Goal: Information Seeking & Learning: Learn about a topic

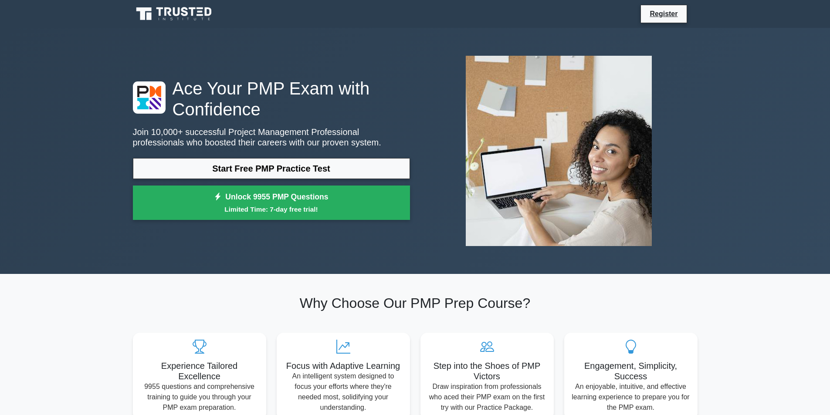
click at [717, 190] on div "Ace Your PMP Exam with Confidence Join 10,000+ successful Project Management Pr…" at bounding box center [415, 151] width 830 height 246
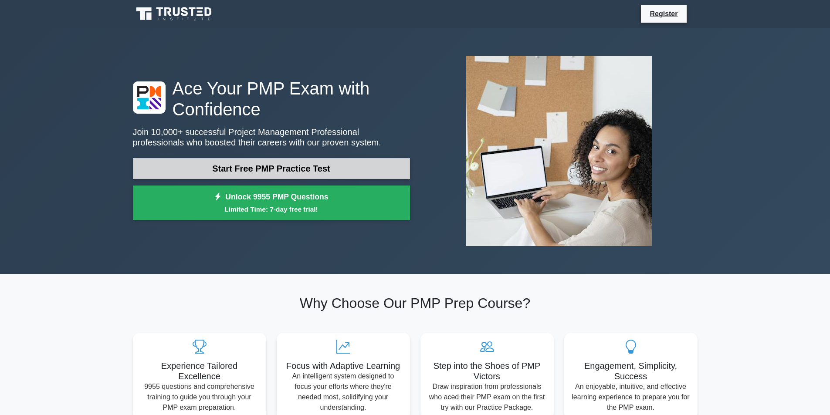
click at [250, 165] on link "Start Free PMP Practice Test" at bounding box center [271, 168] width 277 height 21
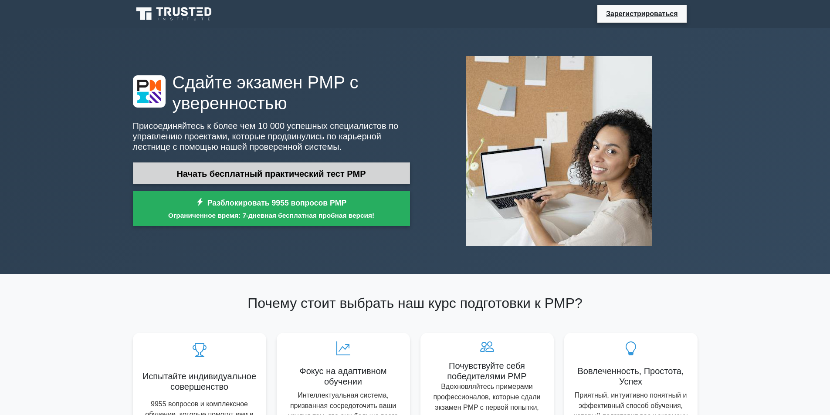
click at [309, 174] on font "Начать бесплатный практический тест PMP" at bounding box center [271, 174] width 189 height 10
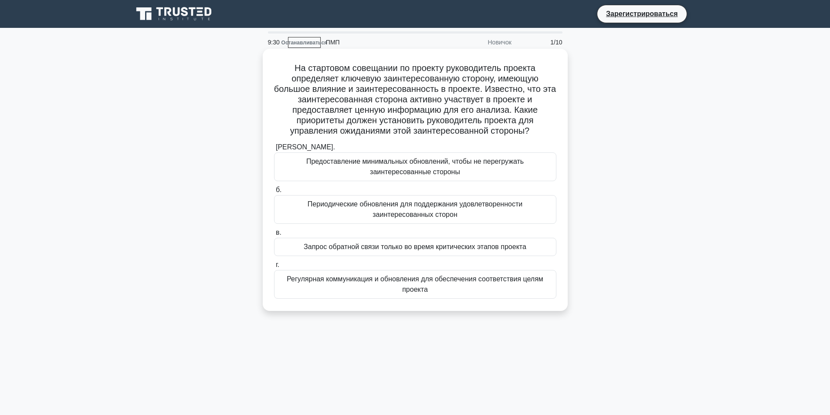
click at [421, 289] on font "Регулярная коммуникация и обновления для обеспечения соответствия целям проекта" at bounding box center [415, 284] width 257 height 18
click at [274, 268] on input "г. Регулярная коммуникация и обновления для обеспечения соответствия целям прое…" at bounding box center [274, 265] width 0 height 6
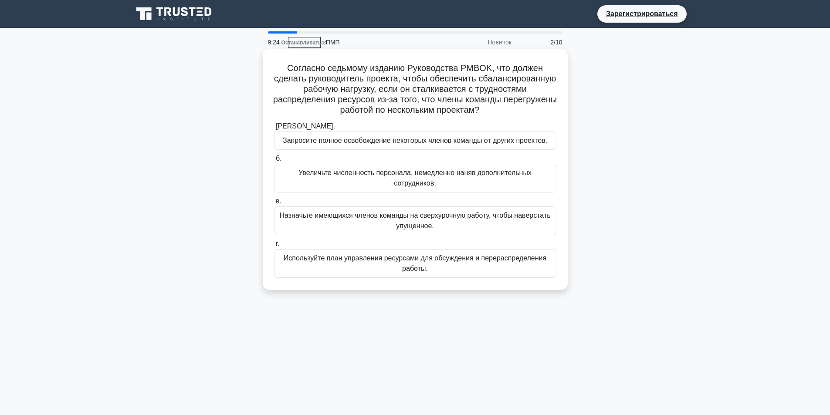
drag, startPoint x: 324, startPoint y: 68, endPoint x: 540, endPoint y: 116, distance: 221.5
click at [540, 116] on h5 "Согласно седьмому изданию Руководства PMBOK, что должен сделать руководитель пр…" at bounding box center [415, 89] width 284 height 53
click at [490, 116] on icon ".spinner_0XTQ{transform-origin:center;animation:spinner_y6GP .75s linear infini…" at bounding box center [484, 110] width 10 height 10
click at [473, 69] on font "Согласно седьмому изданию Руководства PMBOK, что должен сделать руководитель пр…" at bounding box center [415, 88] width 284 height 51
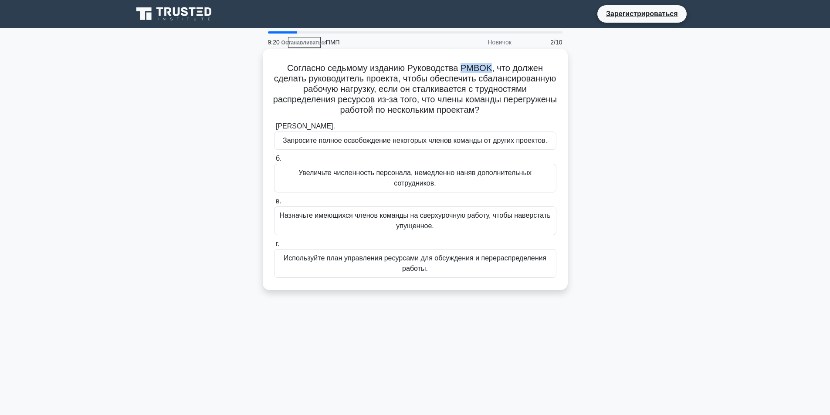
copy font "PMBOK"
